Goal: Transaction & Acquisition: Purchase product/service

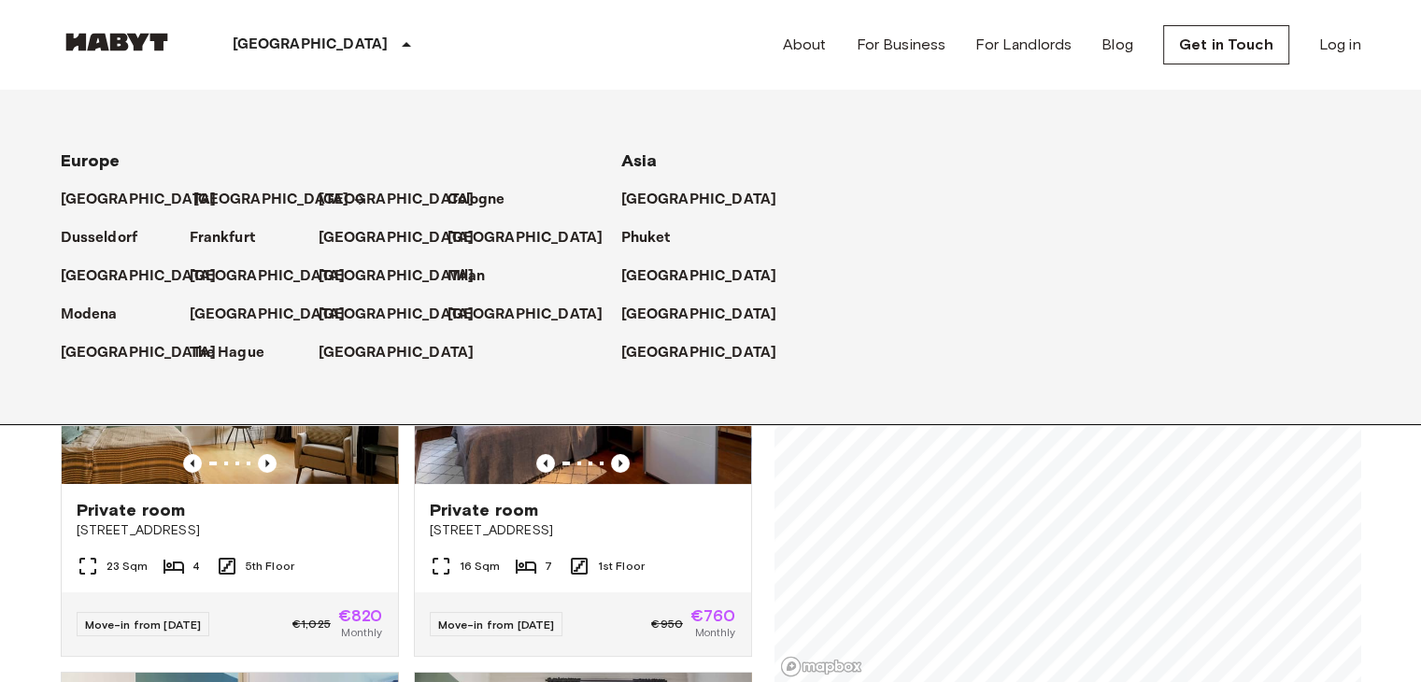
click at [200, 199] on p "[GEOGRAPHIC_DATA]" at bounding box center [271, 200] width 156 height 22
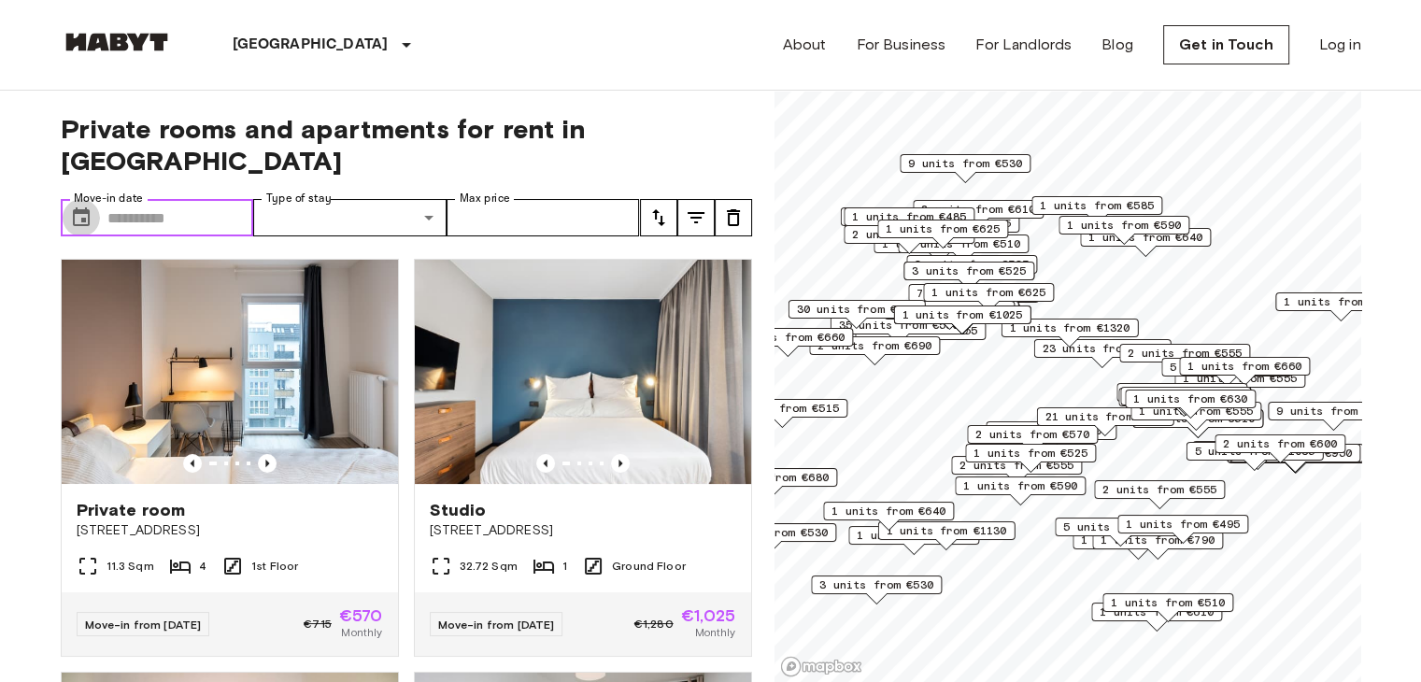
click at [75, 207] on icon "Choose date" at bounding box center [81, 216] width 17 height 19
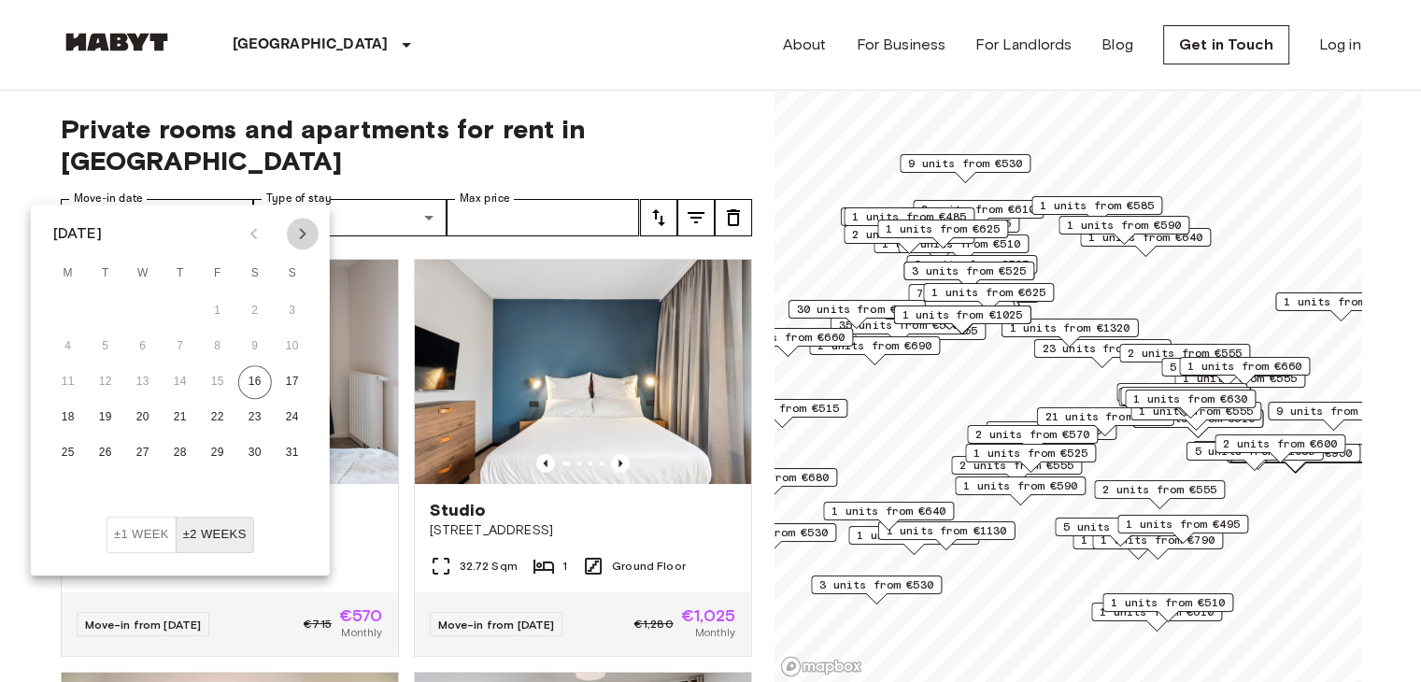
click at [305, 229] on icon "Next month" at bounding box center [303, 233] width 22 height 22
click at [172, 304] on button "2" at bounding box center [181, 311] width 34 height 34
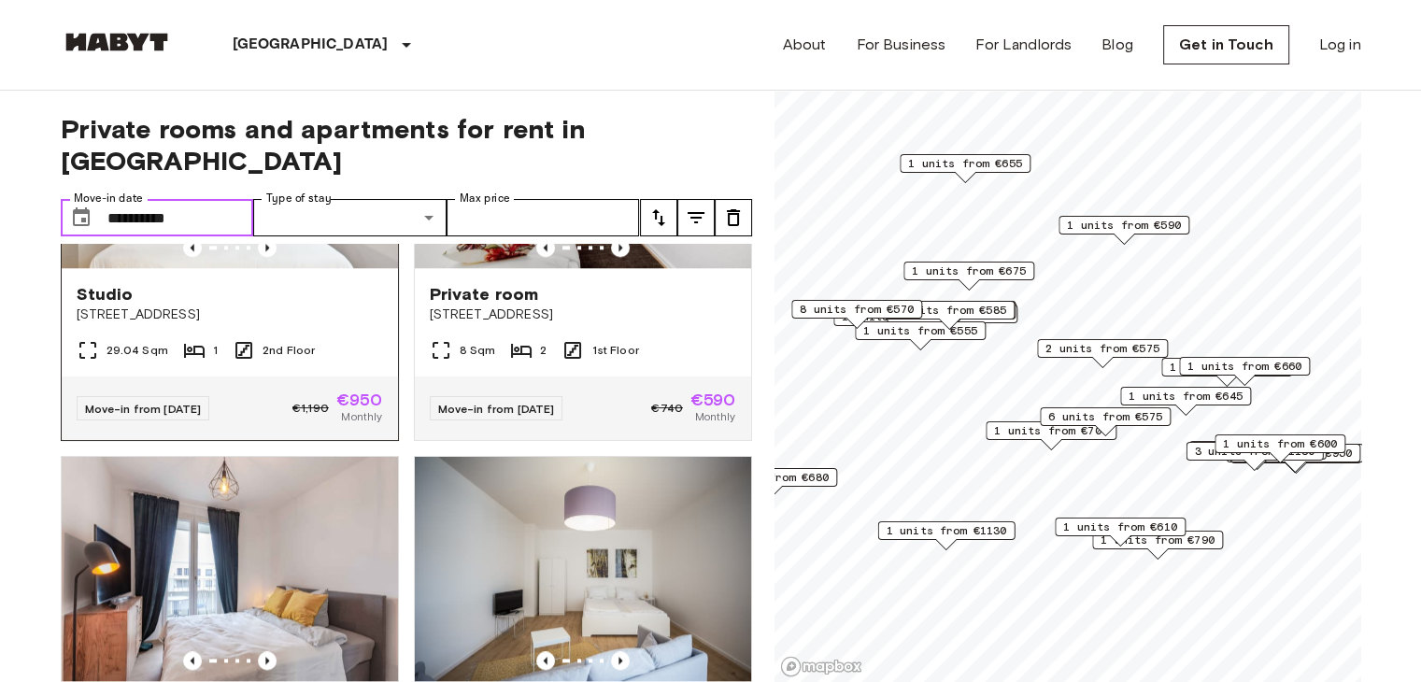
scroll to position [1963, 0]
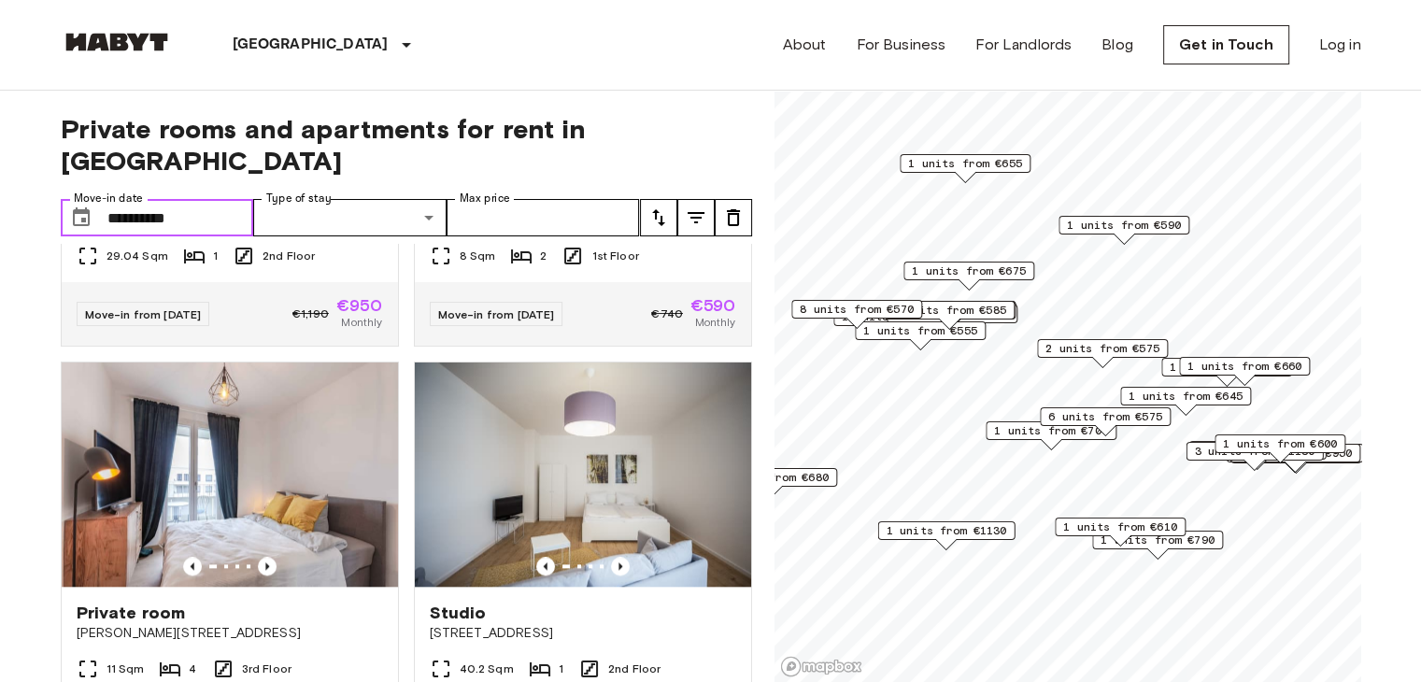
click at [86, 207] on icon "Choose date, selected date is 2 Oct 2025" at bounding box center [81, 218] width 22 height 22
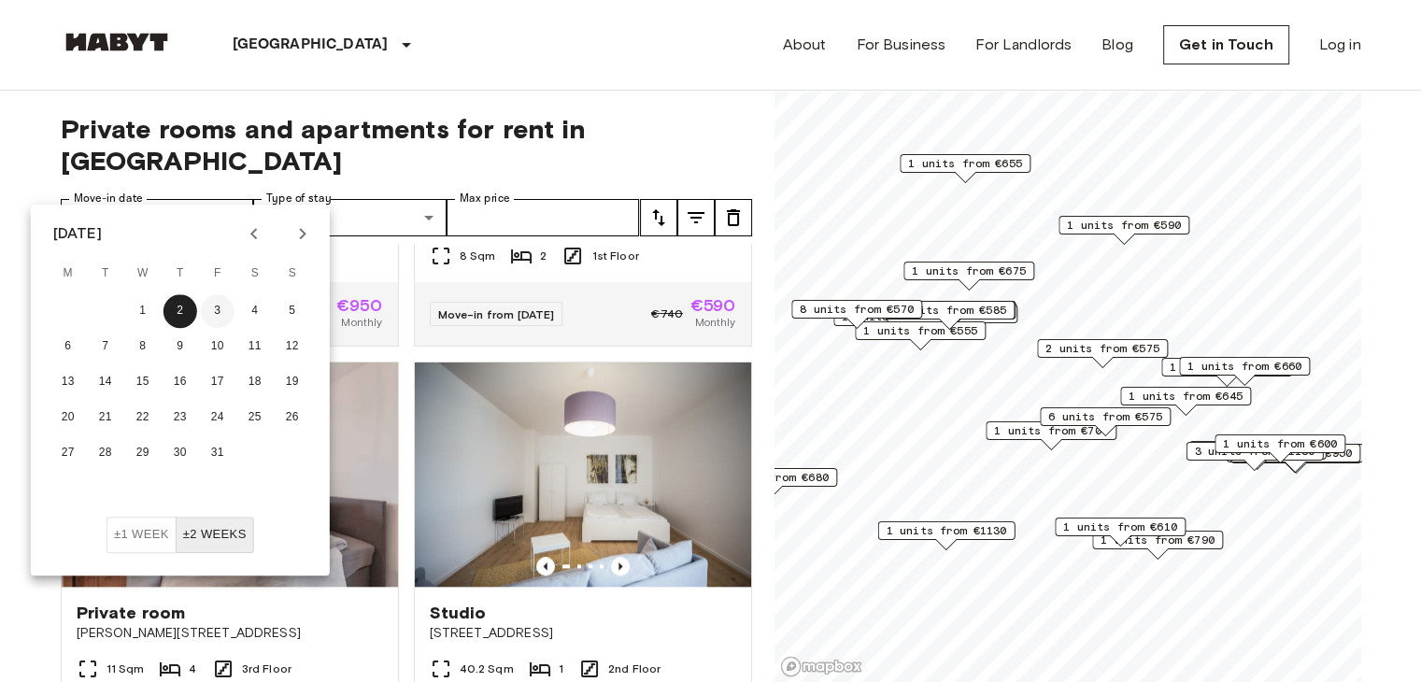
click at [212, 303] on button "3" at bounding box center [218, 311] width 34 height 34
type input "**********"
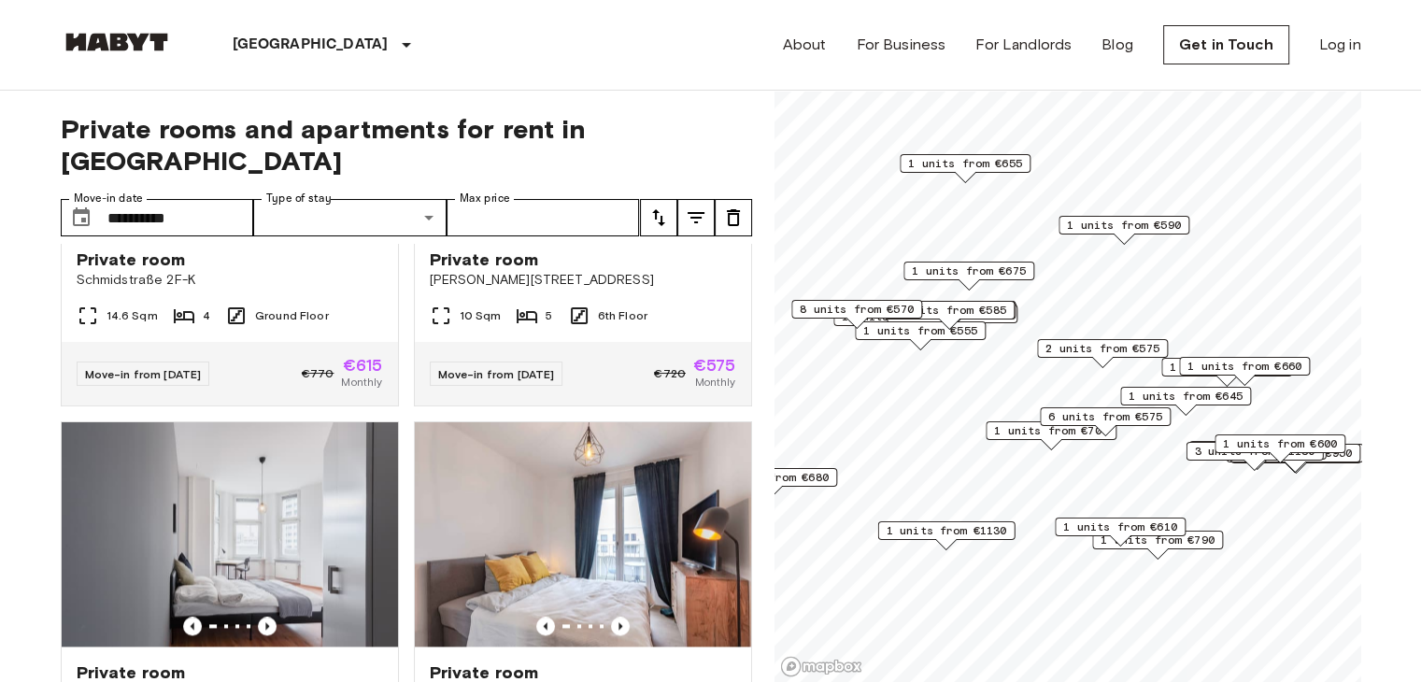
scroll to position [9712, 0]
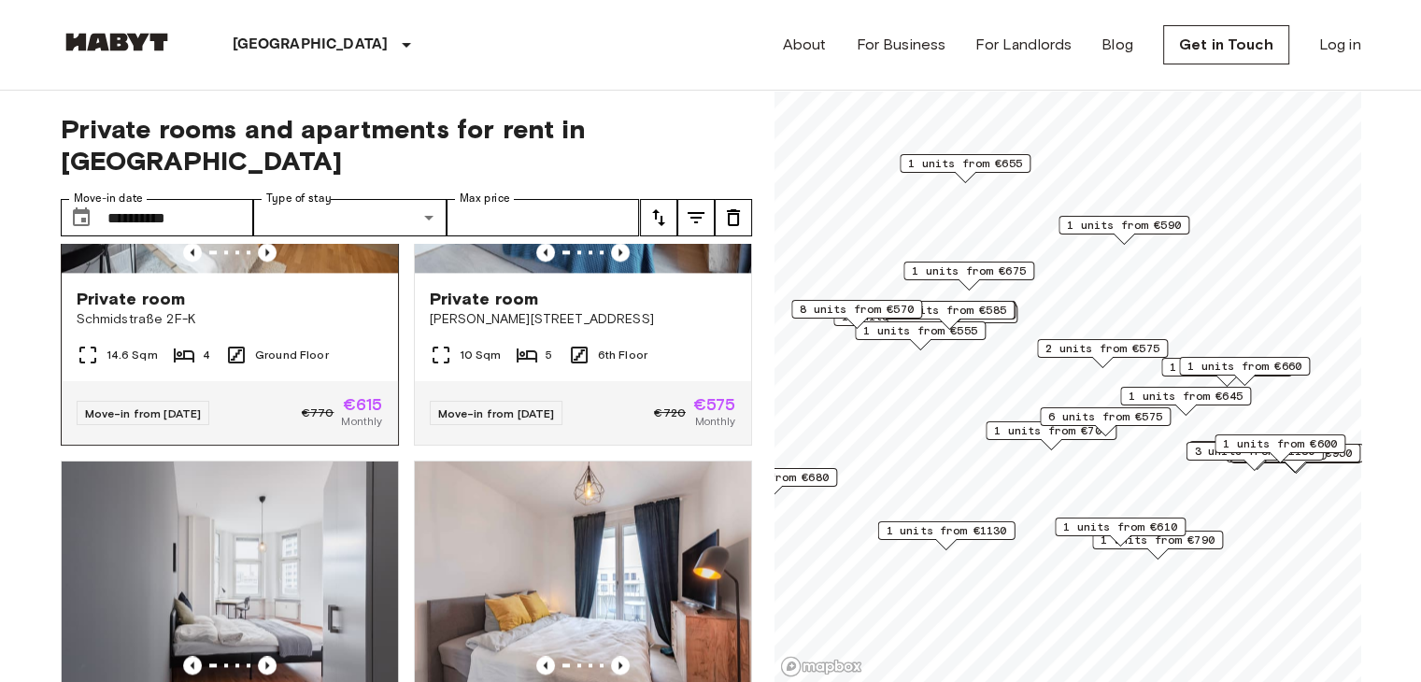
click at [178, 366] on icon at bounding box center [184, 355] width 22 height 22
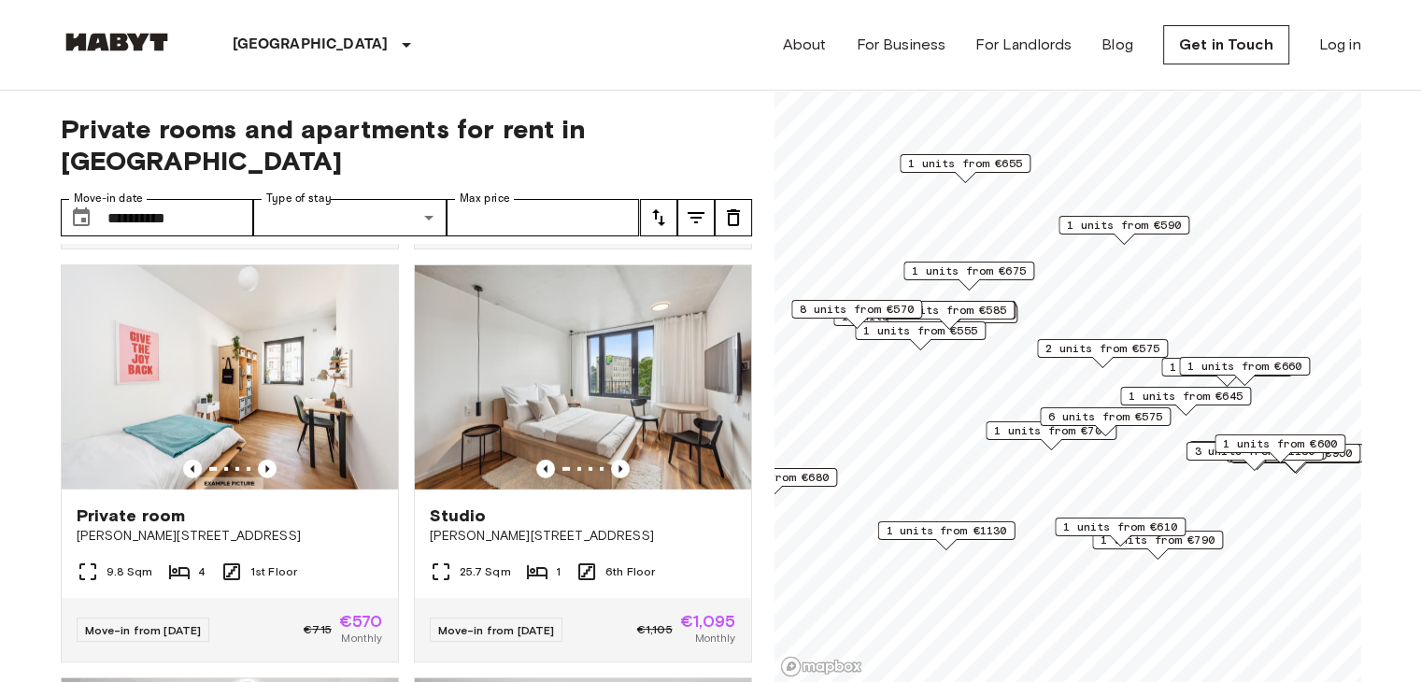
scroll to position [12814, 0]
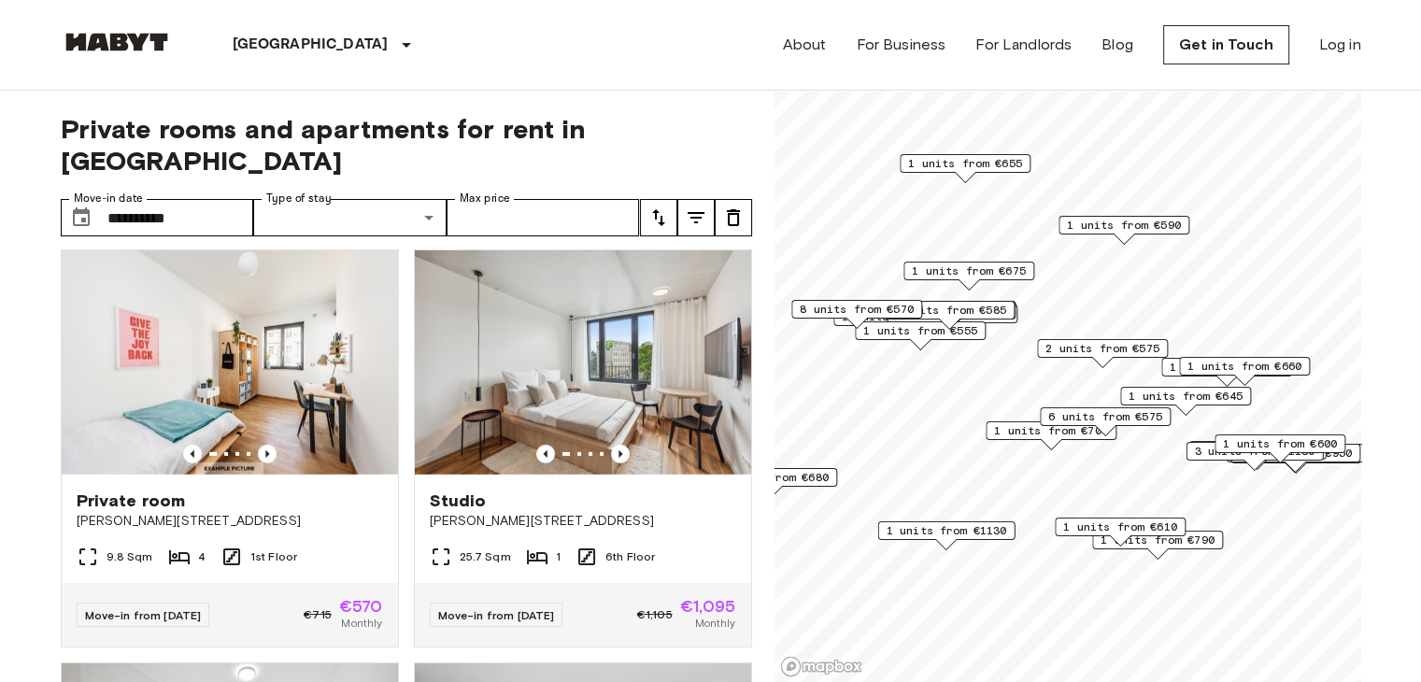
click at [550, 170] on div "14.6 Sqm 4 Ground Floor" at bounding box center [583, 151] width 336 height 37
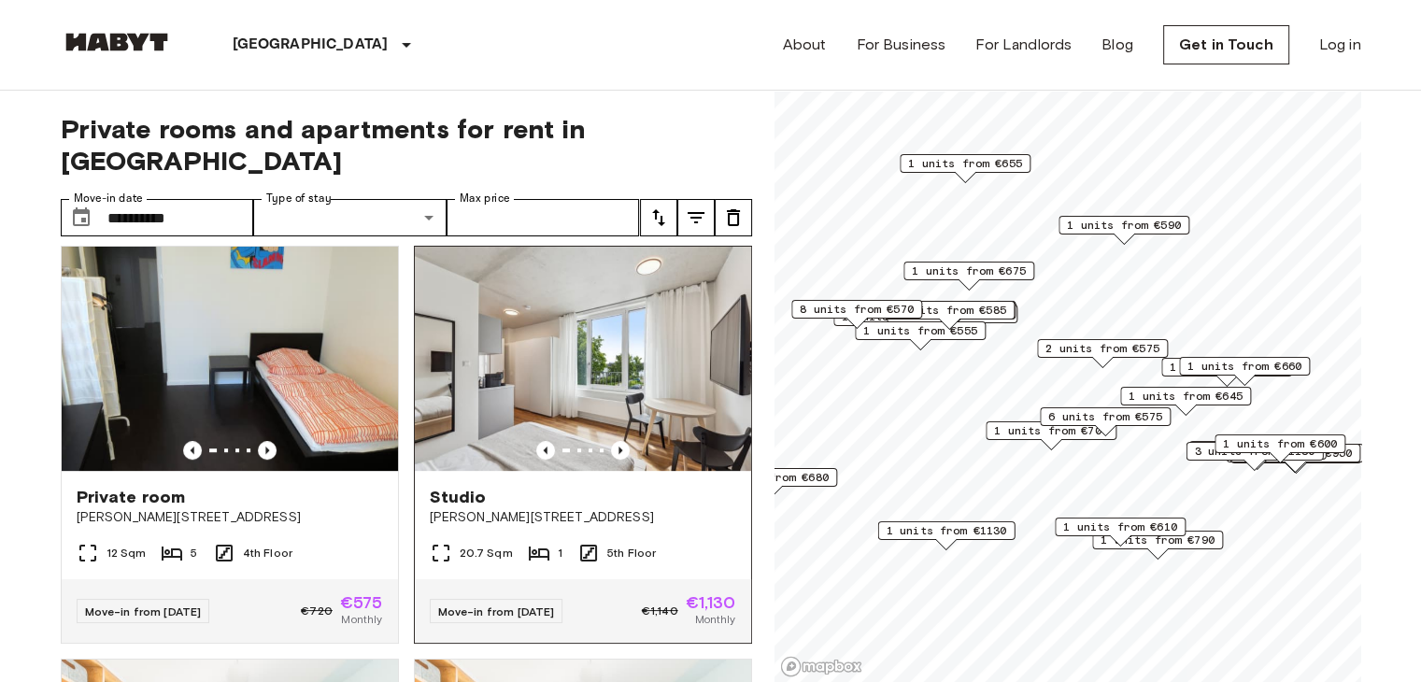
scroll to position [7020, 0]
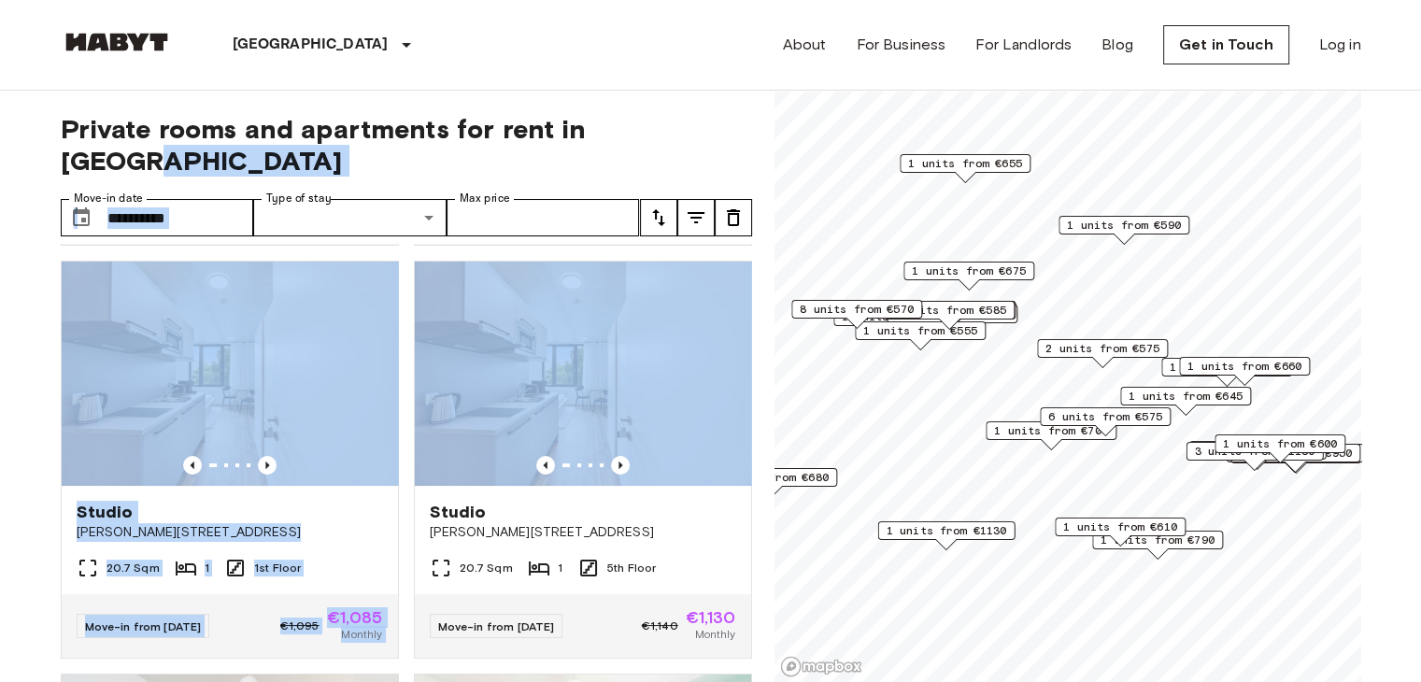
drag, startPoint x: 759, startPoint y: 431, endPoint x: 736, endPoint y: 132, distance: 299.9
click at [736, 132] on div "**********" at bounding box center [711, 387] width 1301 height 592
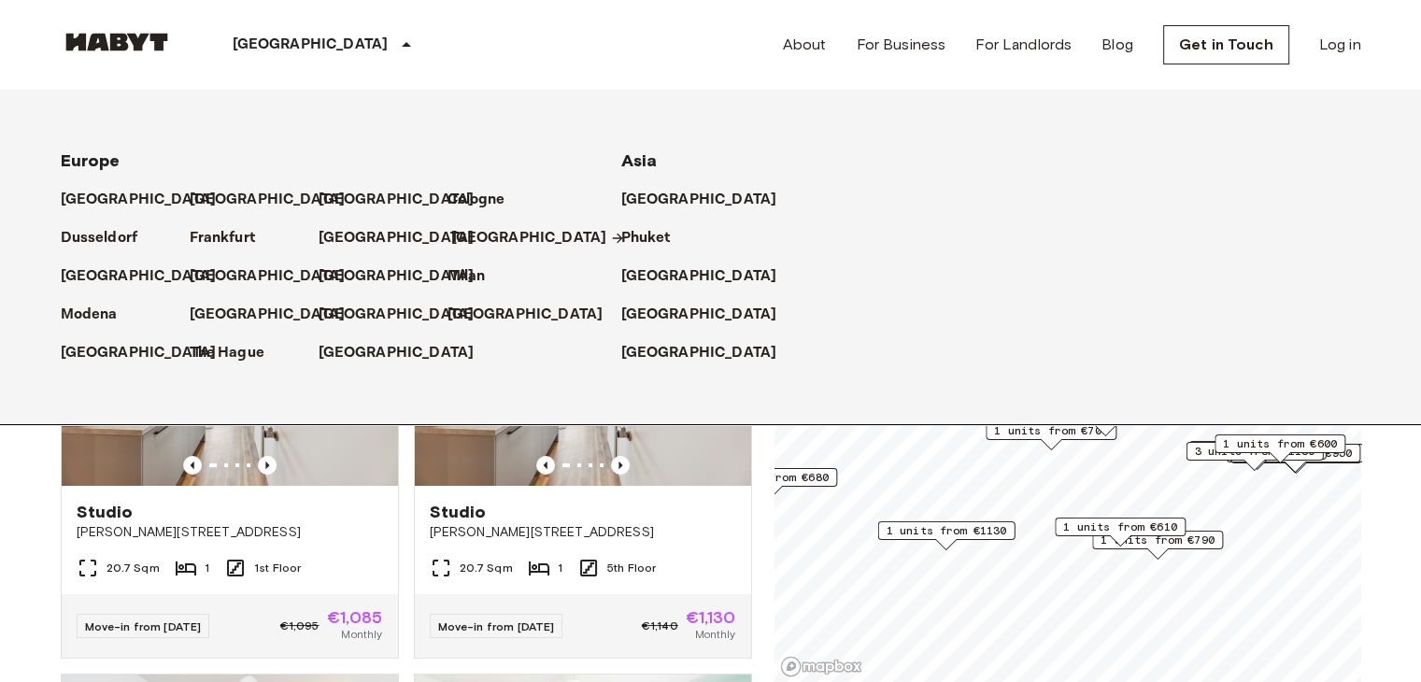
click at [464, 241] on p "[GEOGRAPHIC_DATA]" at bounding box center [529, 238] width 156 height 22
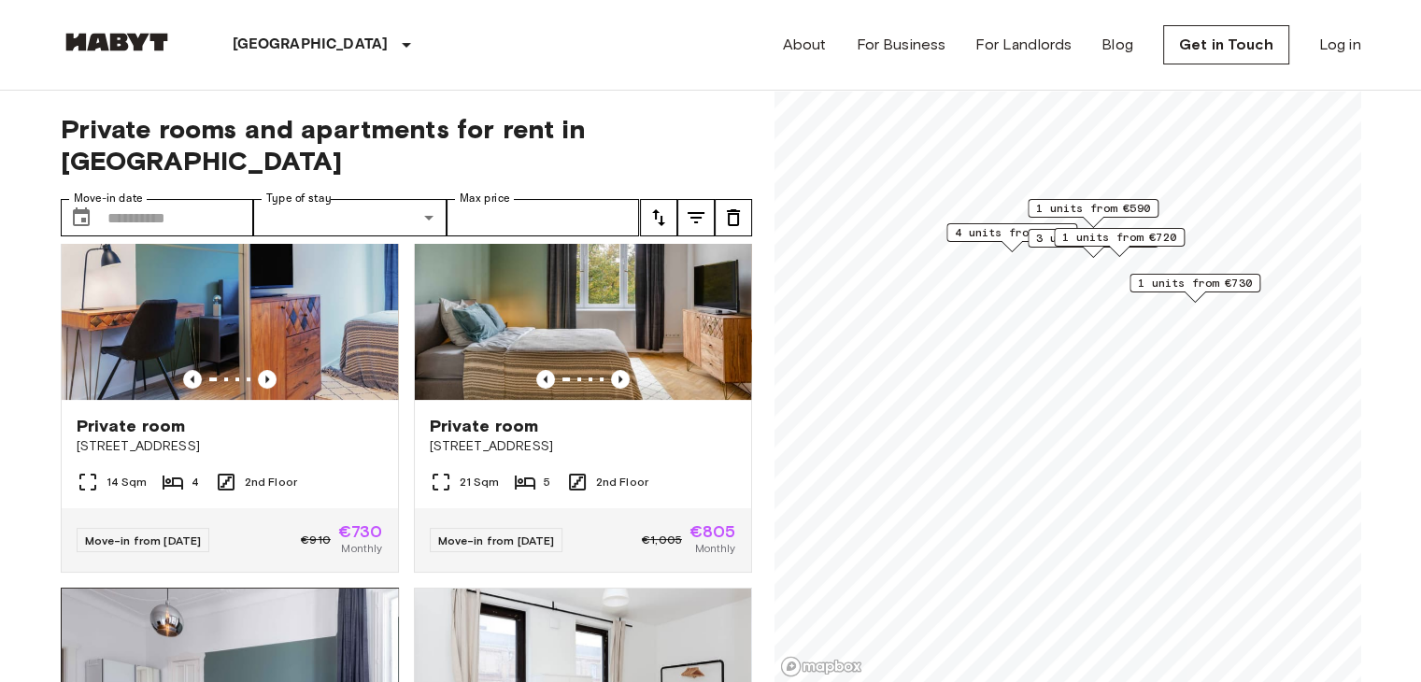
scroll to position [467, 0]
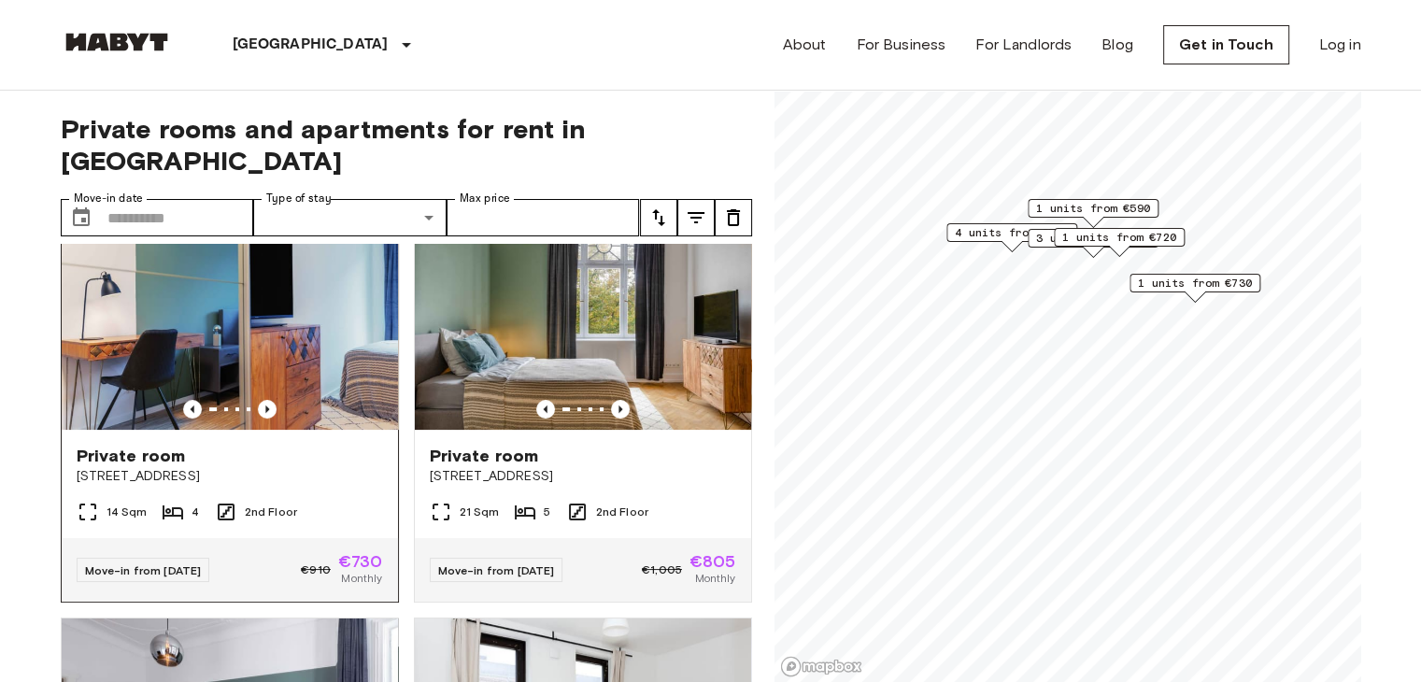
click at [335, 504] on div "14 Sqm 4 2nd Floor" at bounding box center [230, 519] width 336 height 37
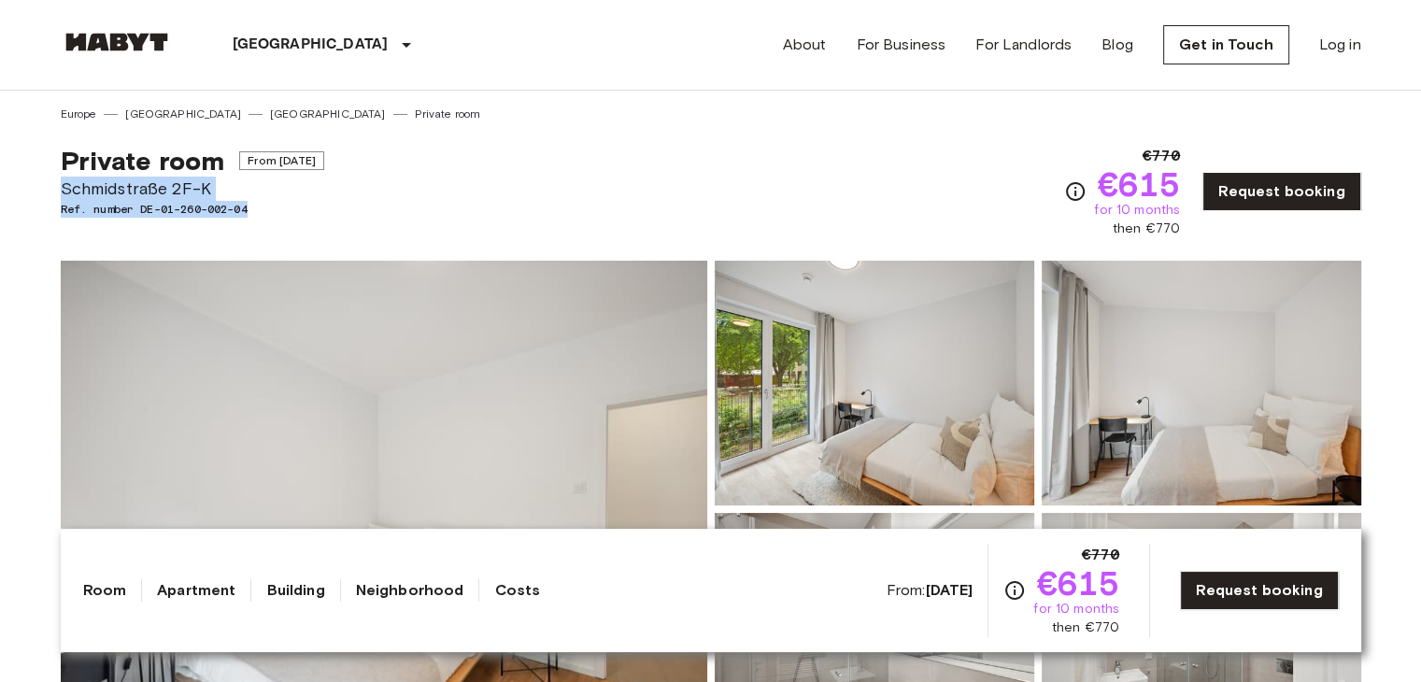
drag, startPoint x: 55, startPoint y: 188, endPoint x: 277, endPoint y: 201, distance: 221.9
drag, startPoint x: 53, startPoint y: 187, endPoint x: 262, endPoint y: 185, distance: 208.4
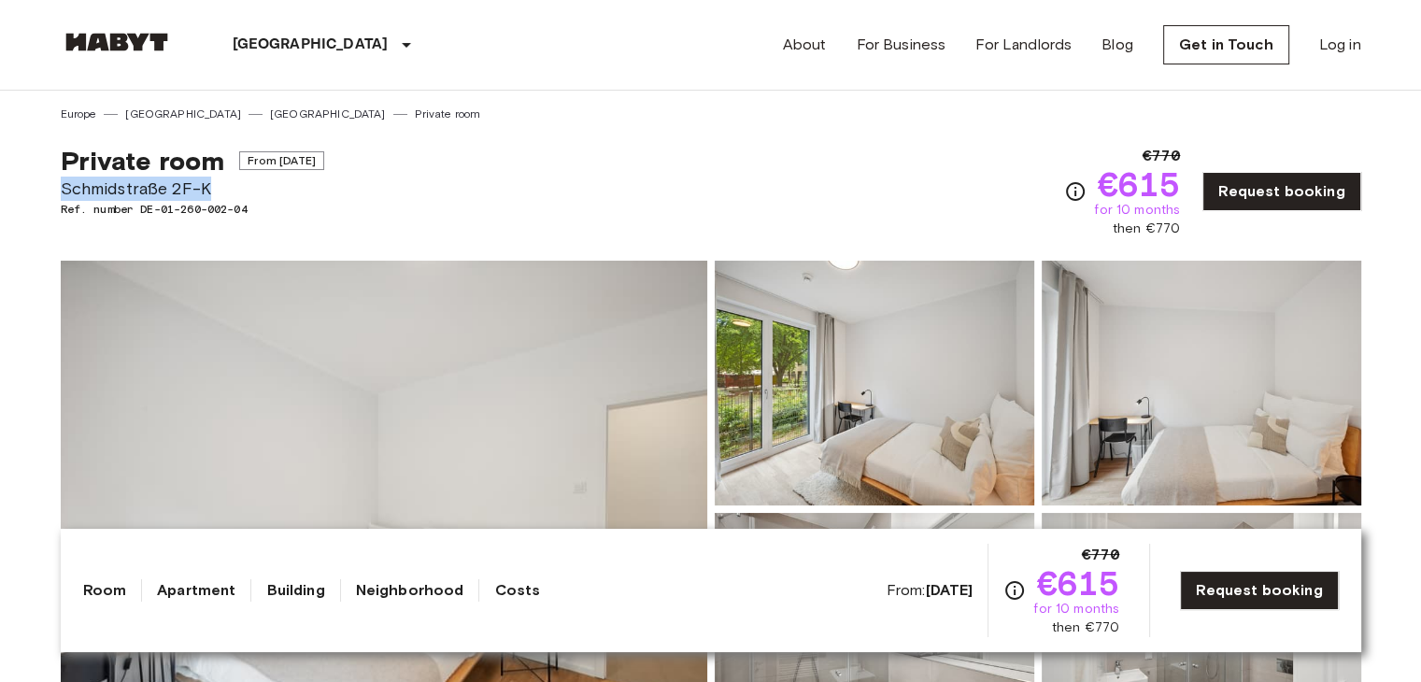
copy span "Schmidstraße 2F-K"
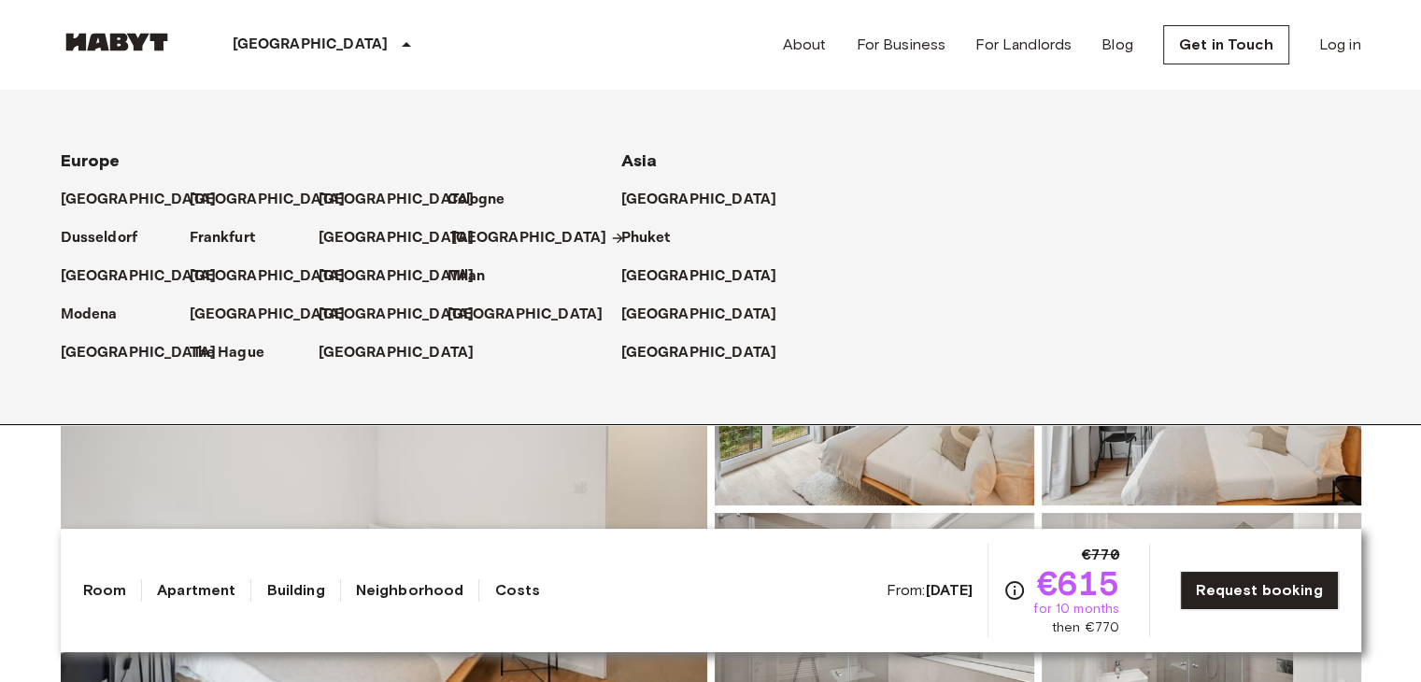
click at [489, 244] on p "[GEOGRAPHIC_DATA]" at bounding box center [529, 238] width 156 height 22
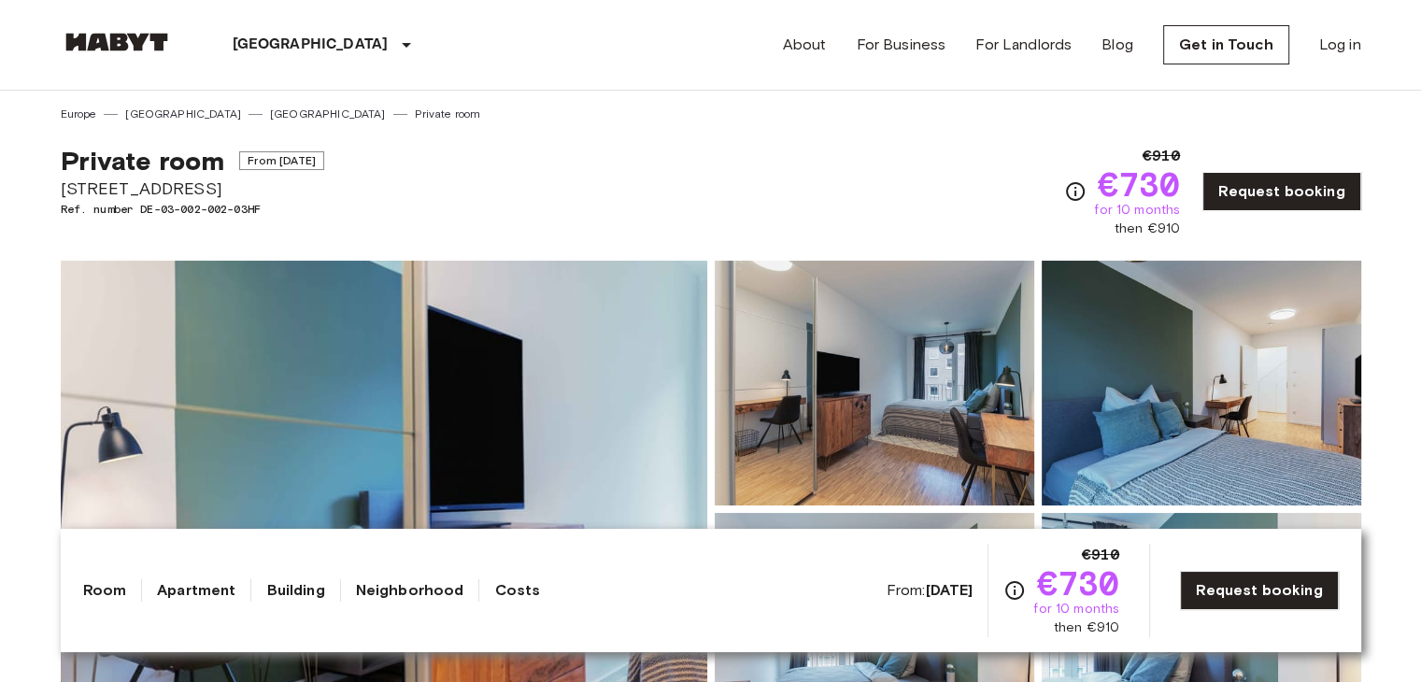
click at [425, 187] on div "Private room From Sep 19 2025 Schellingstraße 13c vorne Ref. number DE-03-002-0…" at bounding box center [711, 180] width 1301 height 116
drag, startPoint x: 43, startPoint y: 179, endPoint x: 333, endPoint y: 209, distance: 291.2
copy div "Schellingstraße 13c vorne Ref. number DE-03-002-002-03HF"
click at [739, 210] on div "Private room From Sep 19 2025 Schellingstraße 13c vorne Ref. number DE-03-002-0…" at bounding box center [711, 180] width 1301 height 116
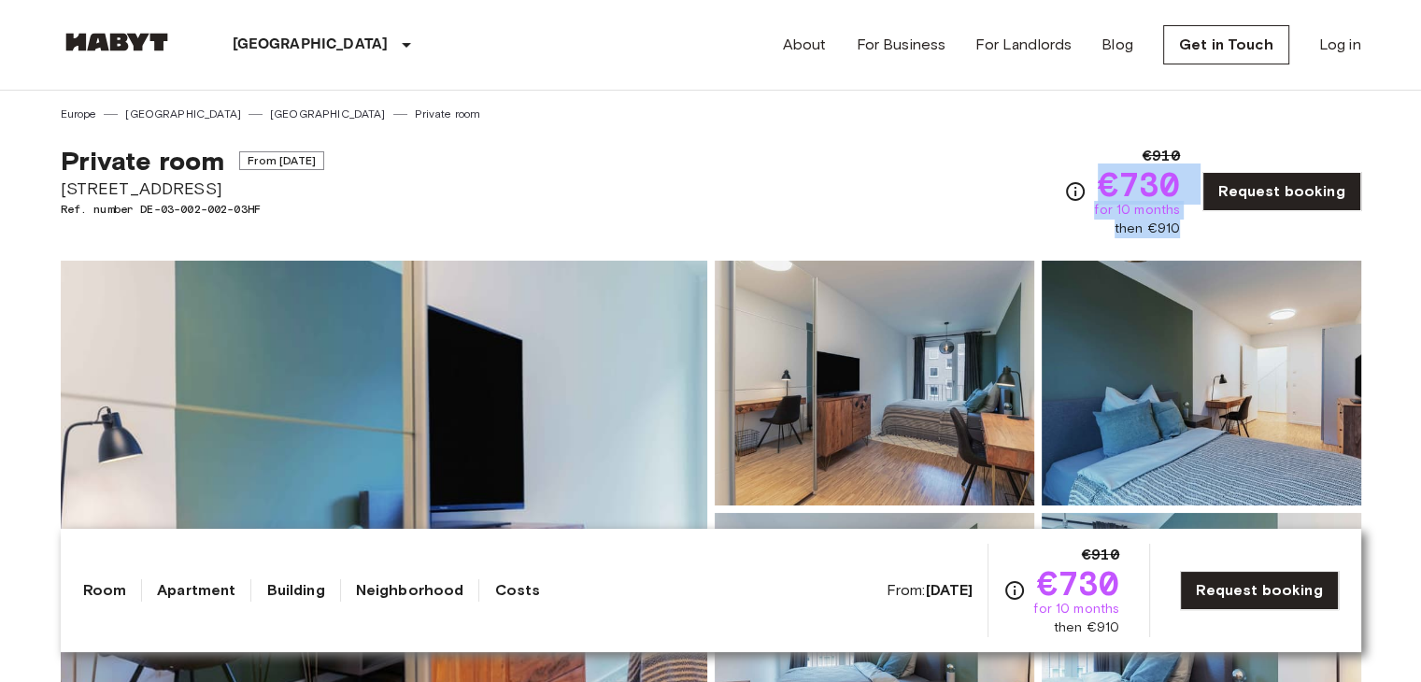
drag, startPoint x: 1189, startPoint y: 229, endPoint x: 1106, endPoint y: 179, distance: 96.8
click at [1106, 179] on div "€910 €730 for 10 months then €910 Request booking" at bounding box center [1212, 191] width 296 height 93
copy div "€730 for 10 months then €910"
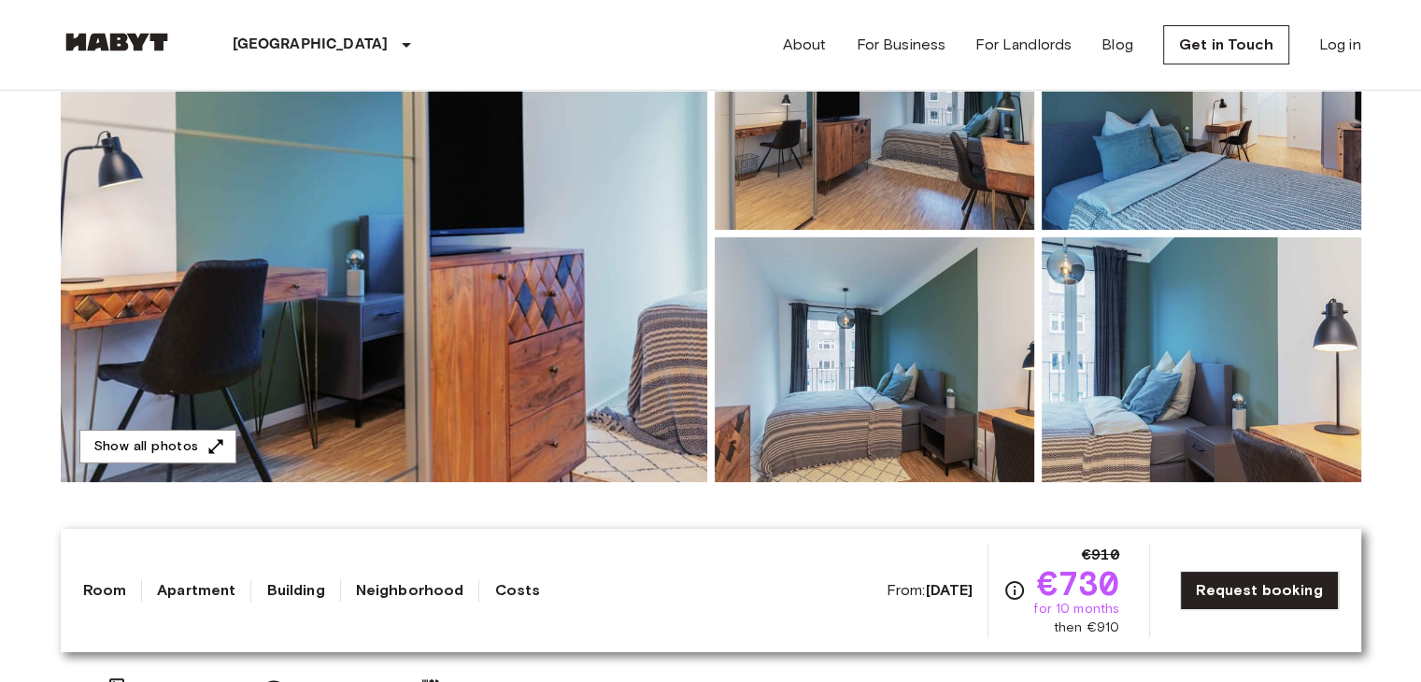
scroll to position [278, 0]
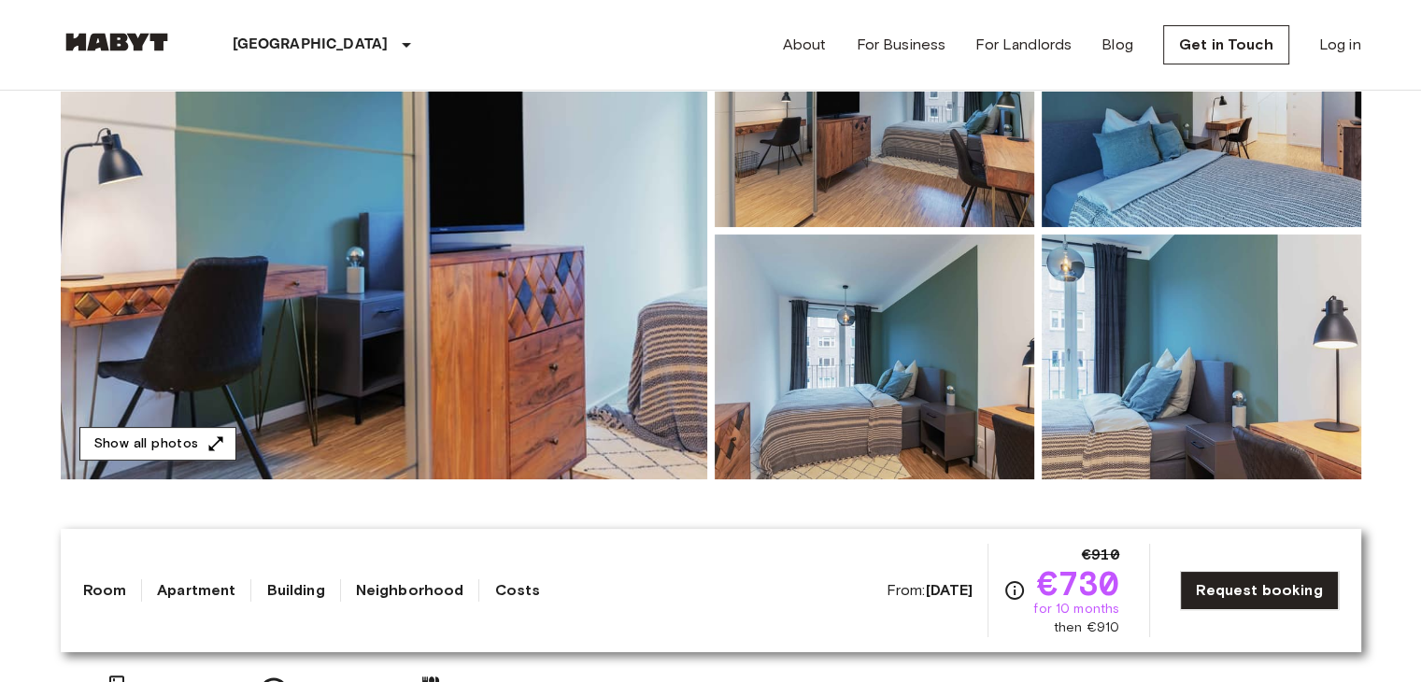
drag, startPoint x: 0, startPoint y: 466, endPoint x: 79, endPoint y: 431, distance: 87.0
drag, startPoint x: 707, startPoint y: 517, endPoint x: 881, endPoint y: 442, distance: 190.1
click at [724, 508] on section "About the apartment Multi-story red-brick buildings characterize the streetscap…" at bounding box center [711, 619] width 1301 height 281
click at [207, 449] on icon "button" at bounding box center [216, 444] width 19 height 19
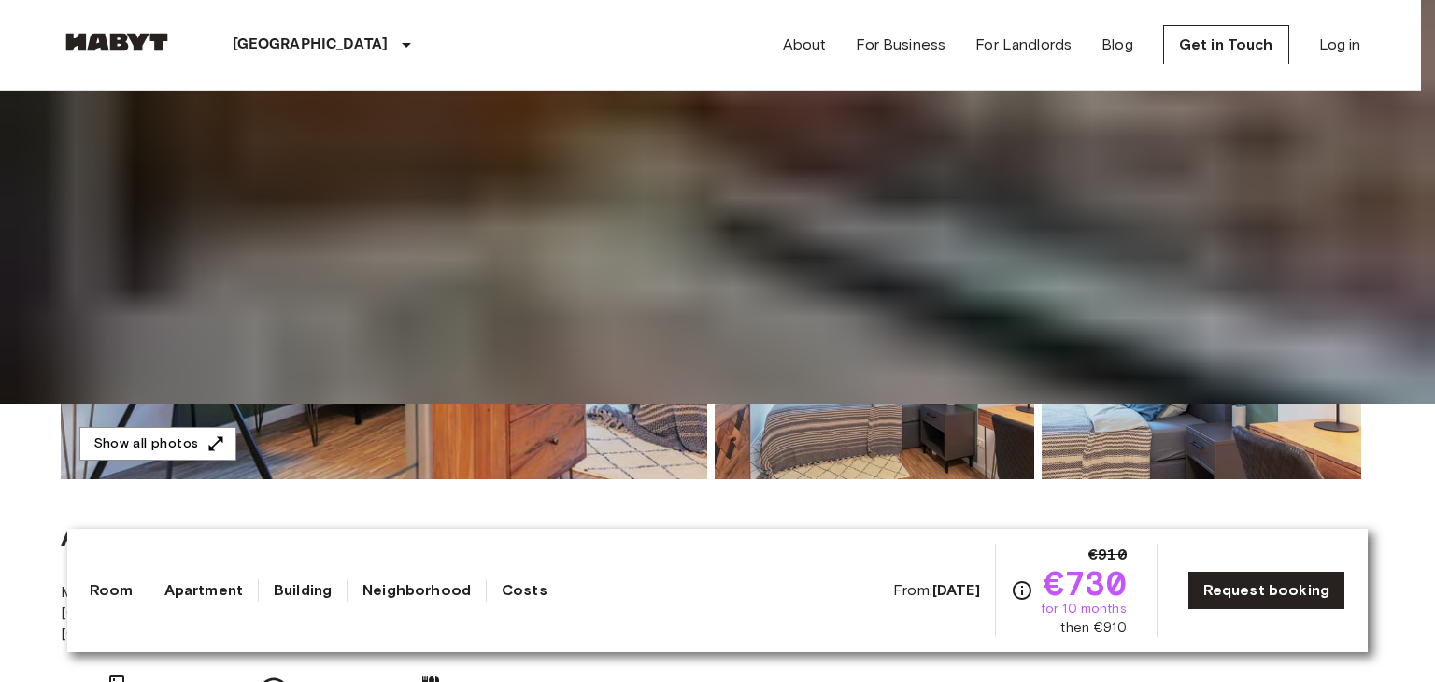
drag, startPoint x: 786, startPoint y: 643, endPoint x: 777, endPoint y: 652, distance: 13.2
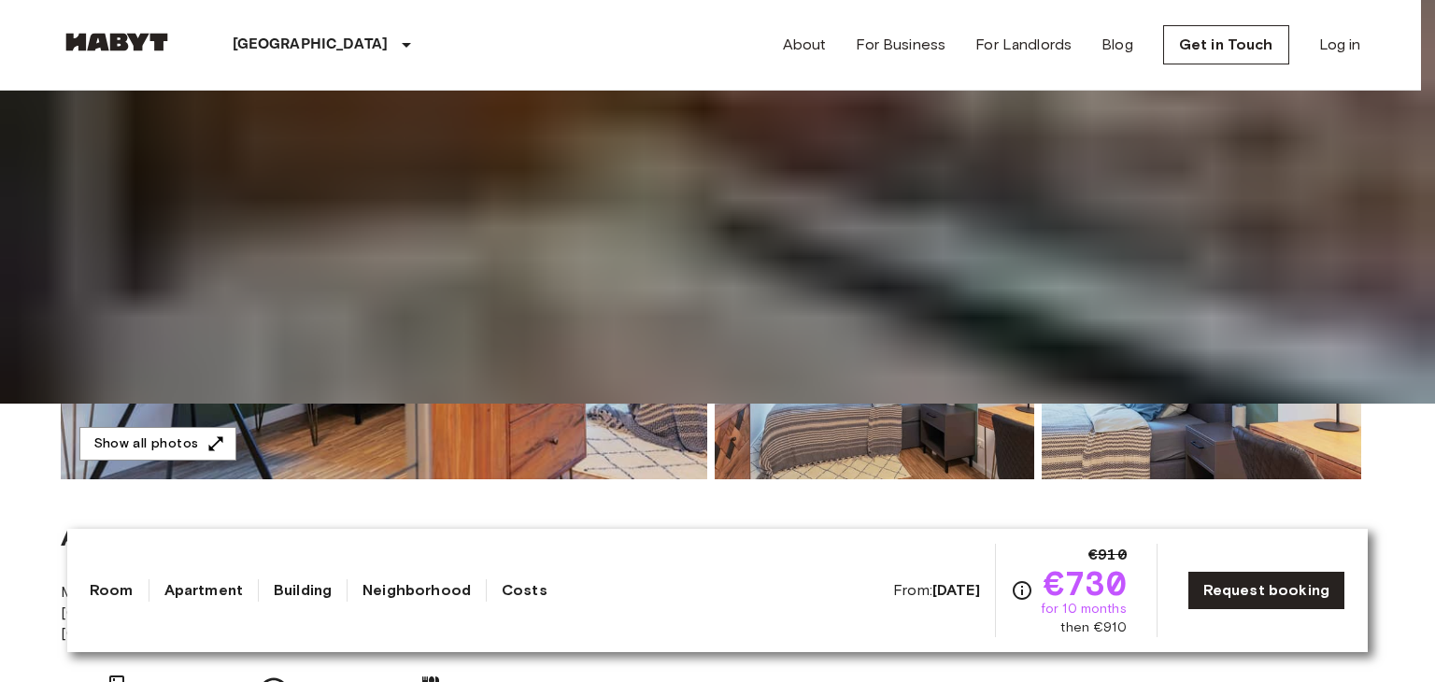
drag, startPoint x: 663, startPoint y: 507, endPoint x: 680, endPoint y: 527, distance: 26.5
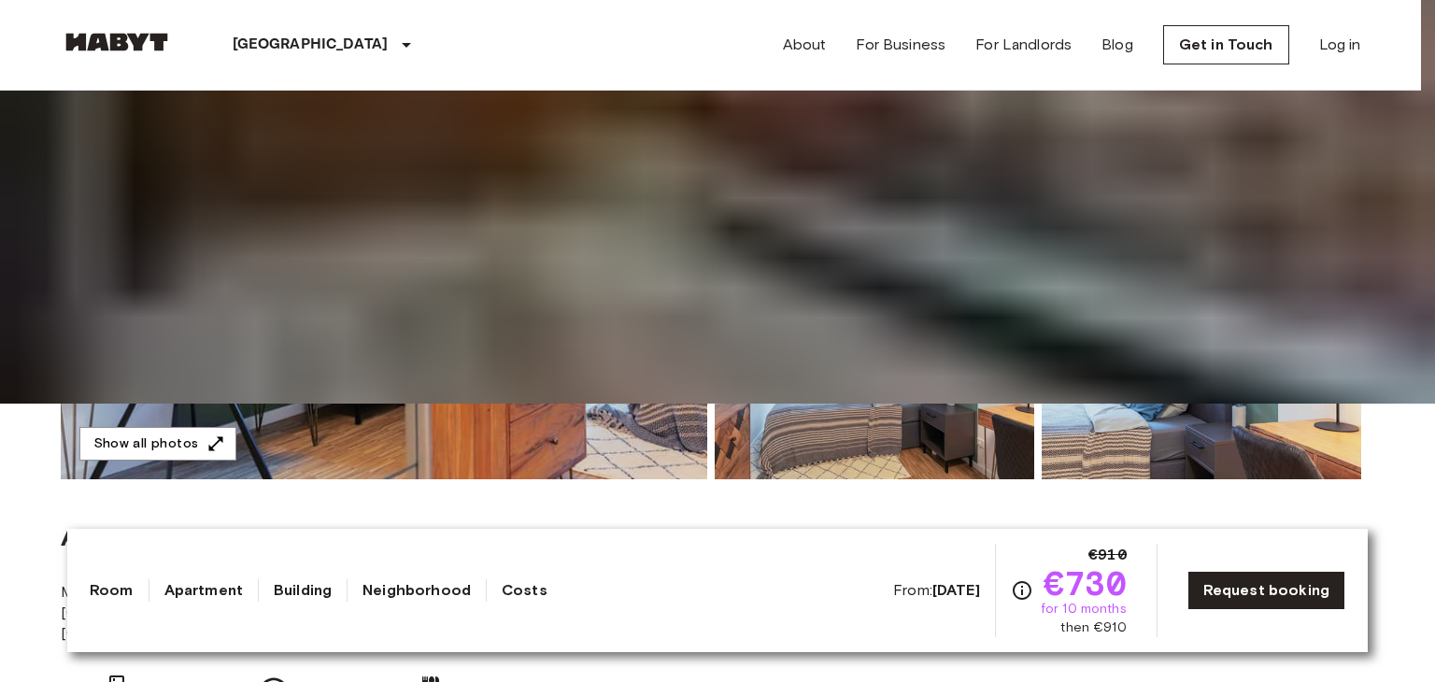
drag, startPoint x: 1392, startPoint y: 36, endPoint x: 1400, endPoint y: 41, distance: 9.6
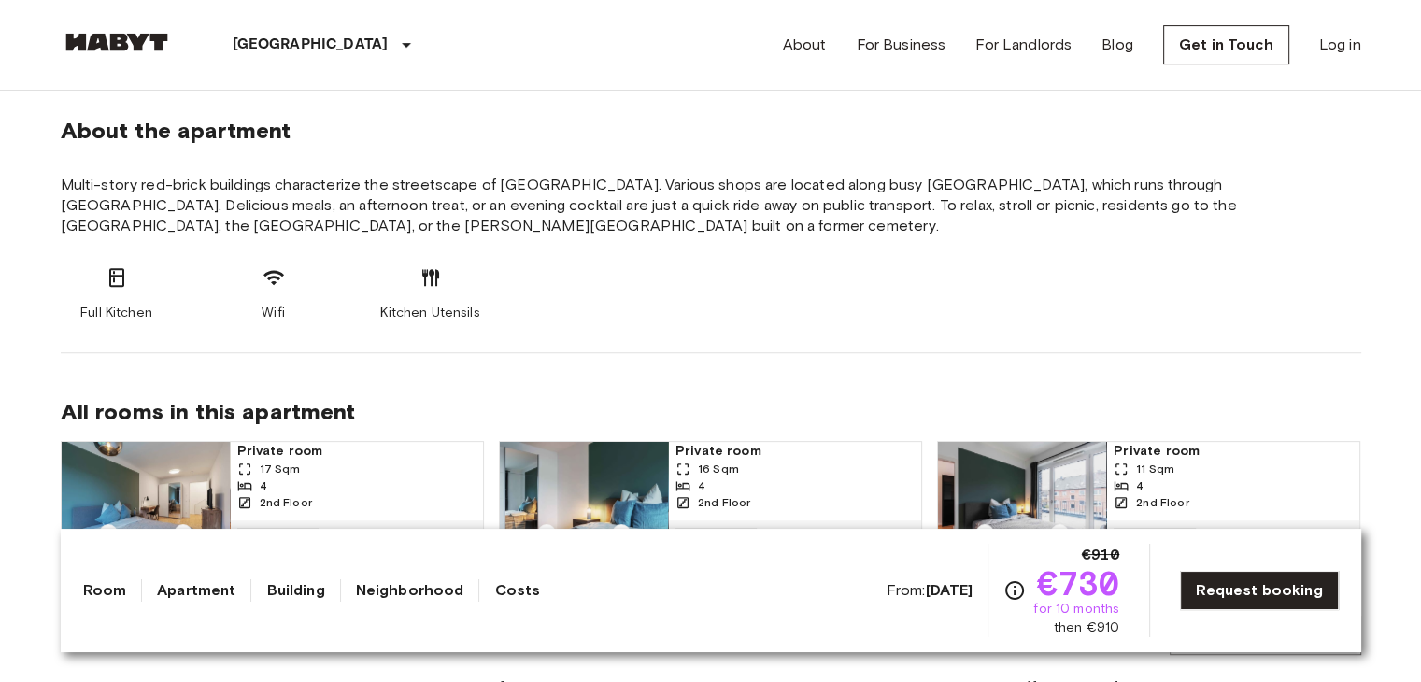
scroll to position [654, 0]
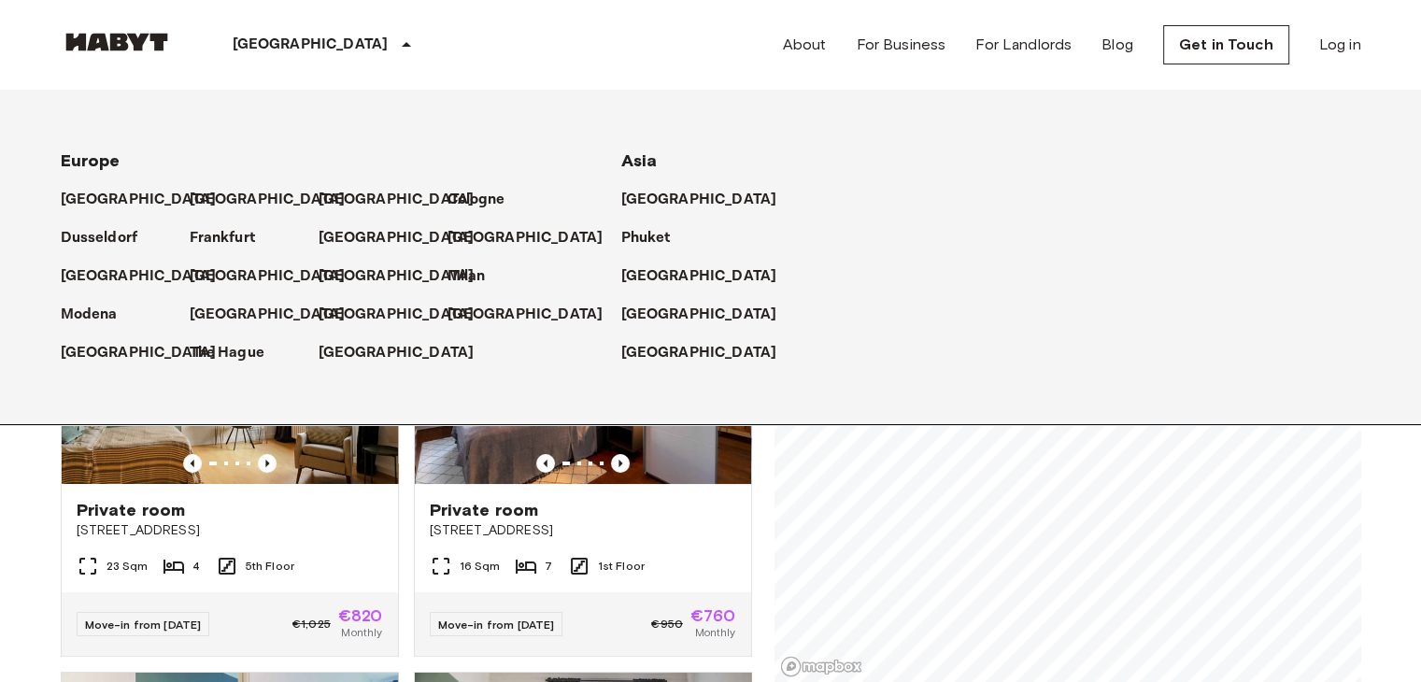
click at [228, 326] on div "The Hague" at bounding box center [254, 345] width 129 height 38
click at [229, 323] on p "[GEOGRAPHIC_DATA]" at bounding box center [271, 315] width 156 height 22
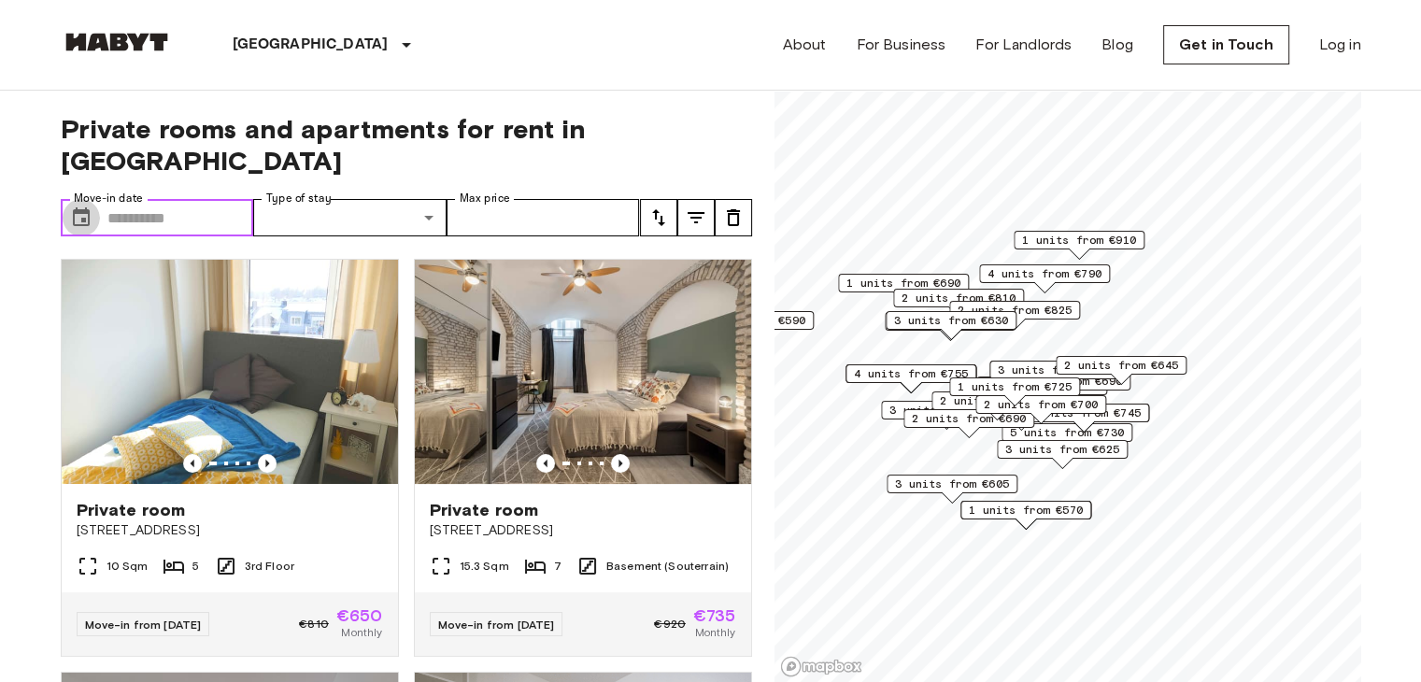
drag, startPoint x: 75, startPoint y: 190, endPoint x: 103, endPoint y: 188, distance: 28.1
click at [75, 207] on icon "Choose date" at bounding box center [81, 218] width 22 height 22
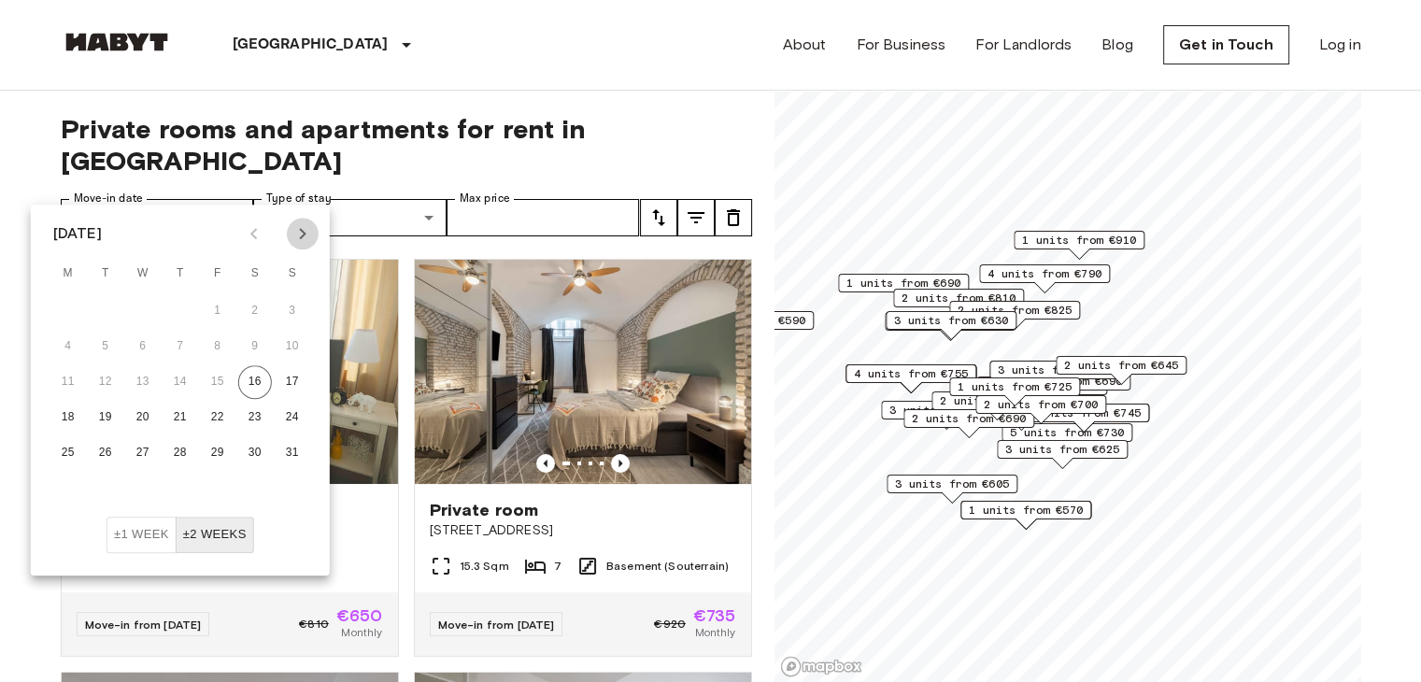
click at [310, 225] on icon "Next month" at bounding box center [303, 233] width 22 height 22
click at [146, 303] on button "1" at bounding box center [143, 311] width 34 height 34
type input "**********"
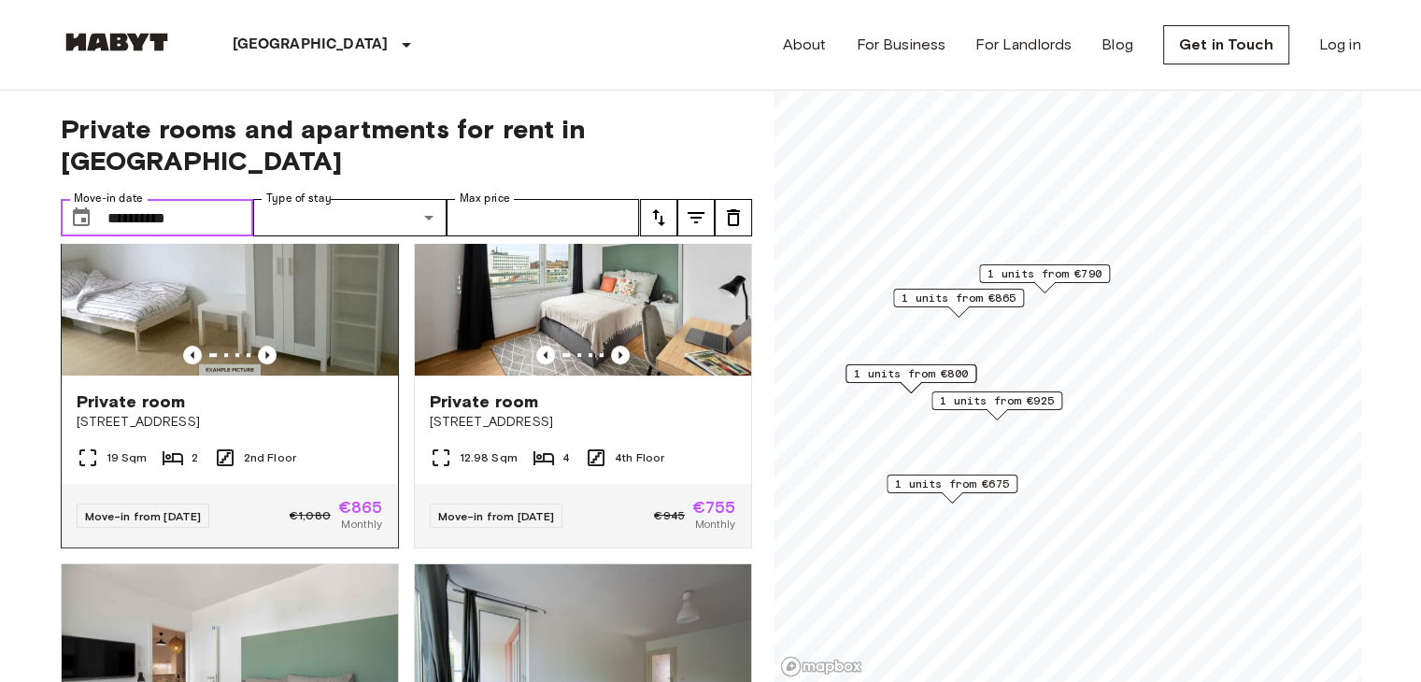
scroll to position [1270, 0]
